Goal: Transaction & Acquisition: Purchase product/service

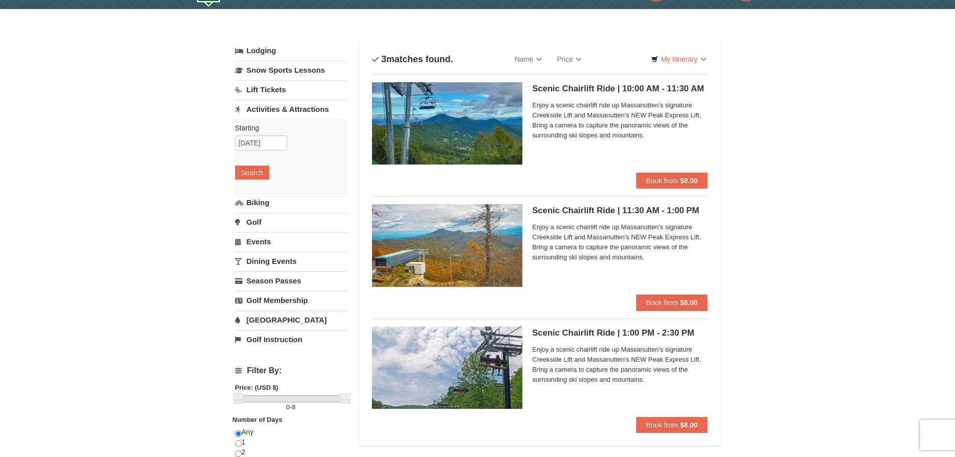
scroll to position [50, 0]
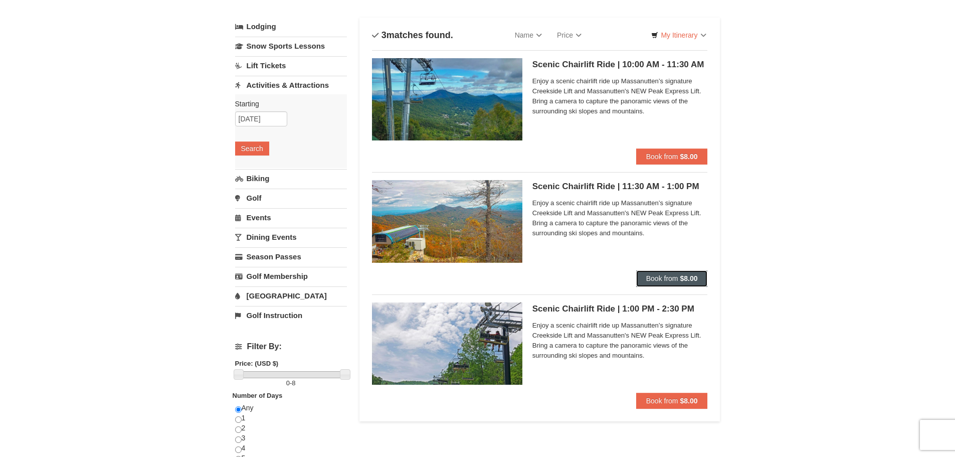
click at [682, 280] on strong "$8.00" at bounding box center [689, 278] width 18 height 8
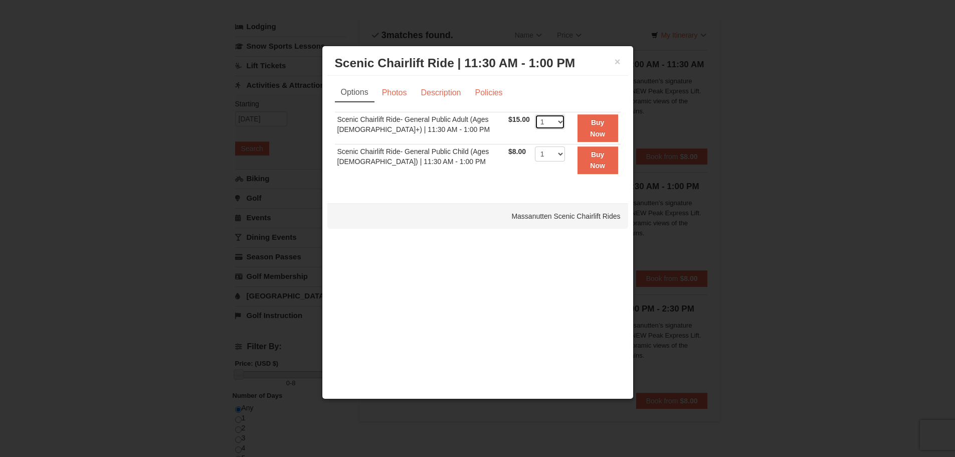
click at [544, 122] on select "1 2 3 4 5 6 7 8 9 10 11 12 13 14 15 16 17 18 19 20 21 22" at bounding box center [550, 121] width 30 height 15
select select "2"
click at [535, 114] on select "1 2 3 4 5 6 7 8 9 10 11 12 13 14 15 16 17 18 19 20 21 22" at bounding box center [550, 121] width 30 height 15
click at [595, 135] on strong "Buy Now" at bounding box center [597, 127] width 15 height 19
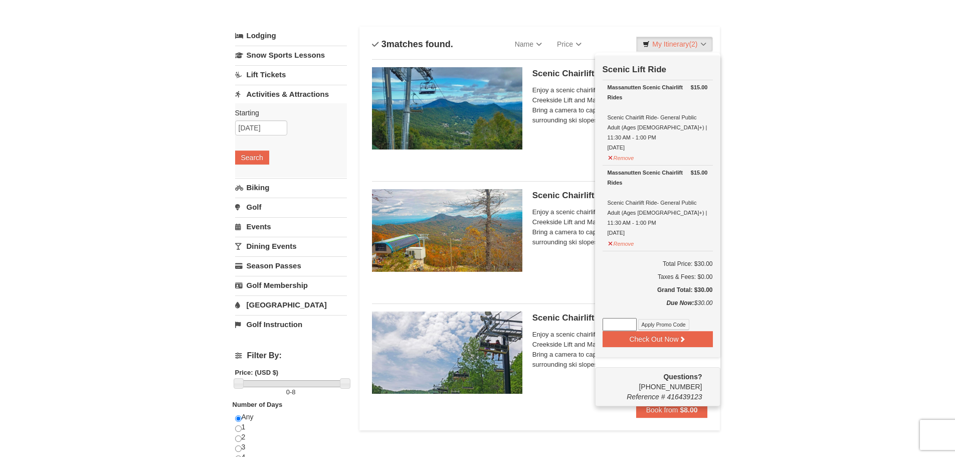
scroll to position [3, 0]
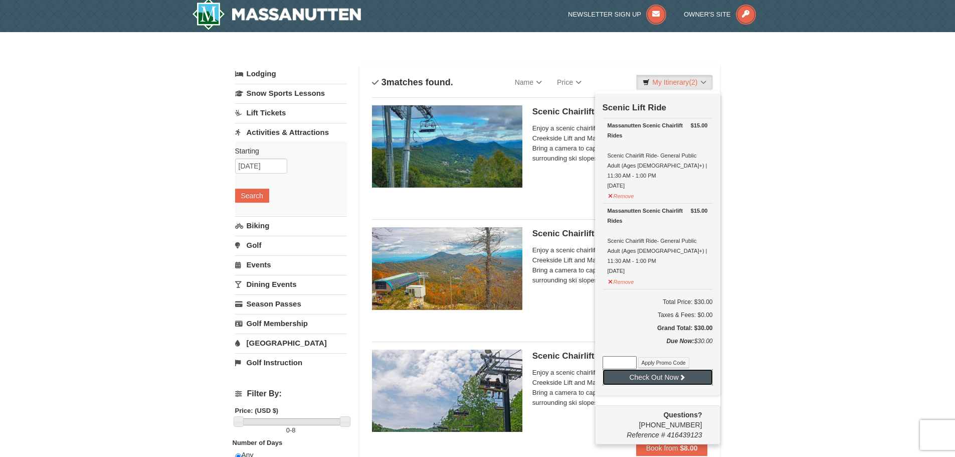
click at [661, 369] on button "Check Out Now" at bounding box center [657, 377] width 110 height 16
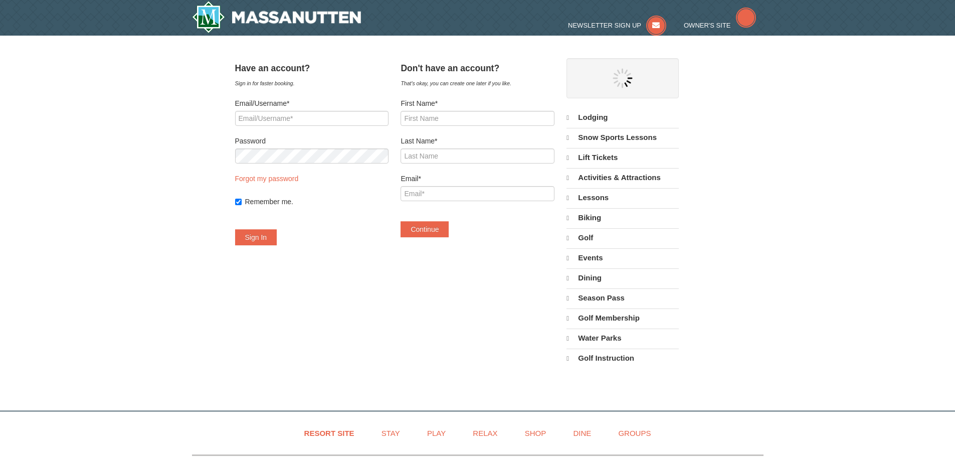
select select "10"
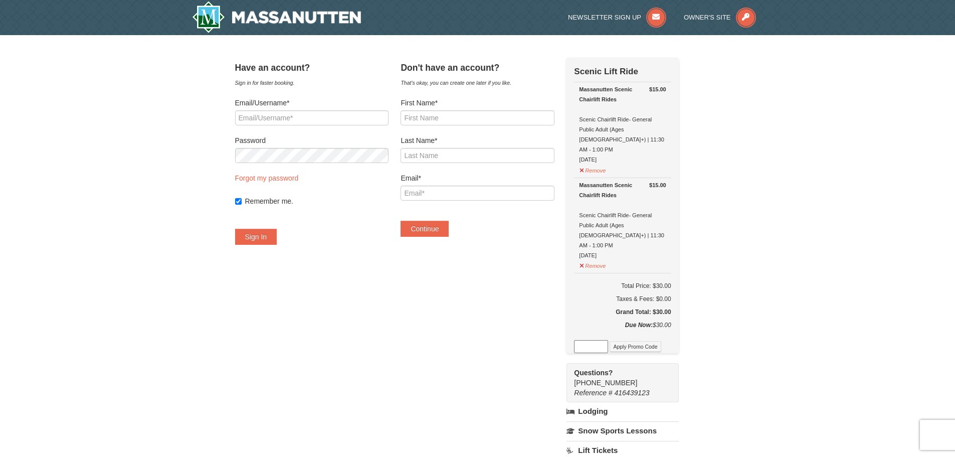
click at [766, 347] on div "× Have an account? Sign in for faster booking. Email/Username* Password Forgot …" at bounding box center [477, 351] width 955 height 632
